Goal: Find specific page/section: Find specific page/section

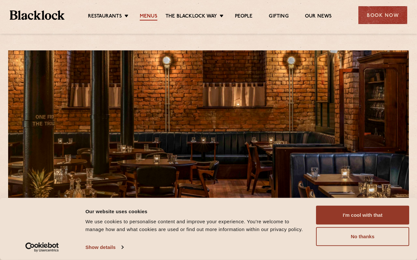
click at [145, 17] on link "Menus" at bounding box center [149, 16] width 18 height 7
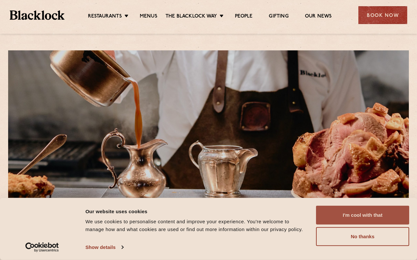
click at [356, 214] on button "I'm cool with that" at bounding box center [362, 215] width 93 height 19
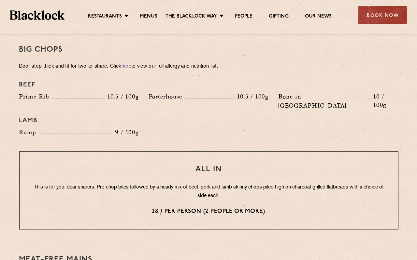
scroll to position [594, 0]
